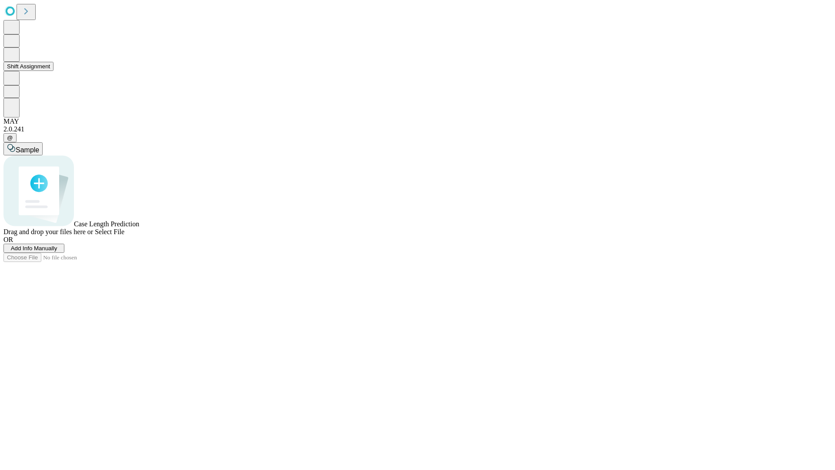
click at [53, 71] on button "Shift Assignment" at bounding box center [28, 66] width 50 height 9
